Goal: Transaction & Acquisition: Purchase product/service

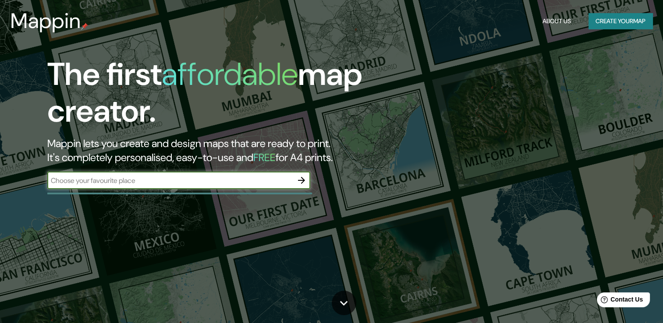
click at [114, 182] on input "text" at bounding box center [169, 181] width 245 height 10
type input "jordaan [GEOGRAPHIC_DATA]"
click at [299, 176] on icon "button" at bounding box center [301, 180] width 11 height 11
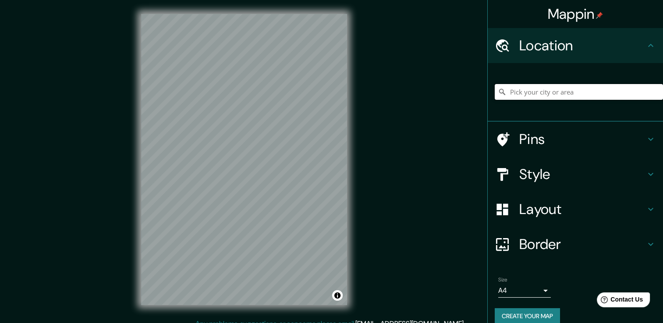
click at [606, 92] on input "Pick your city or area" at bounding box center [579, 92] width 168 height 16
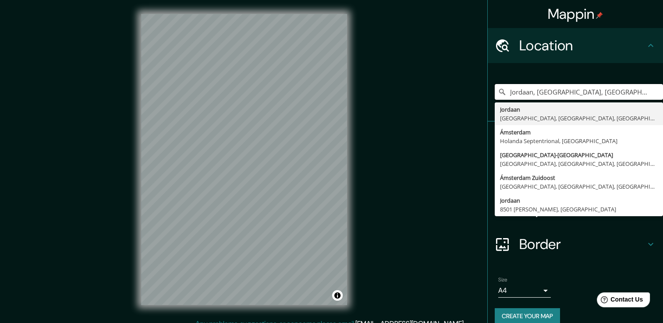
type input "Jordaan, [GEOGRAPHIC_DATA], [GEOGRAPHIC_DATA], [GEOGRAPHIC_DATA]"
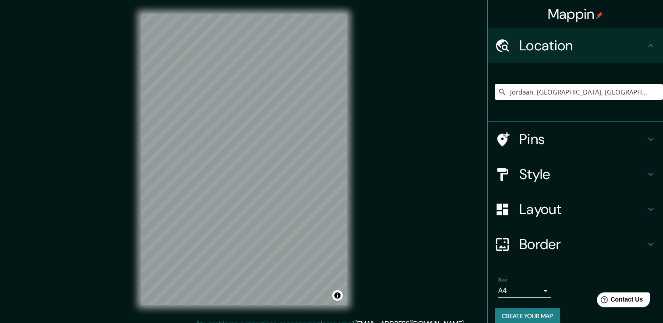
click at [560, 248] on h4 "Border" at bounding box center [582, 245] width 126 height 18
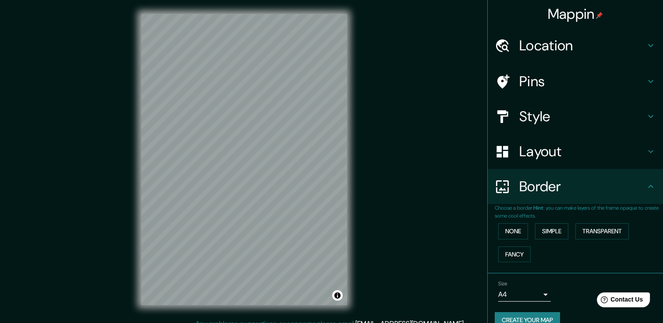
click at [553, 186] on h4 "Border" at bounding box center [582, 187] width 126 height 18
click at [540, 111] on h4 "Style" at bounding box center [582, 117] width 126 height 18
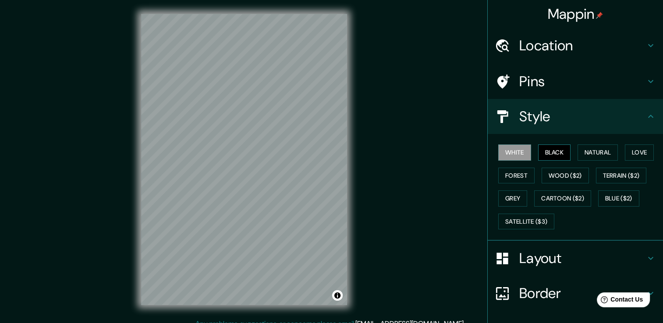
click at [550, 149] on button "Black" at bounding box center [554, 153] width 33 height 16
click at [507, 153] on button "White" at bounding box center [514, 153] width 33 height 16
click at [600, 153] on button "Natural" at bounding box center [598, 153] width 40 height 16
click at [514, 150] on button "White" at bounding box center [514, 153] width 33 height 16
